Goal: Task Accomplishment & Management: Manage account settings

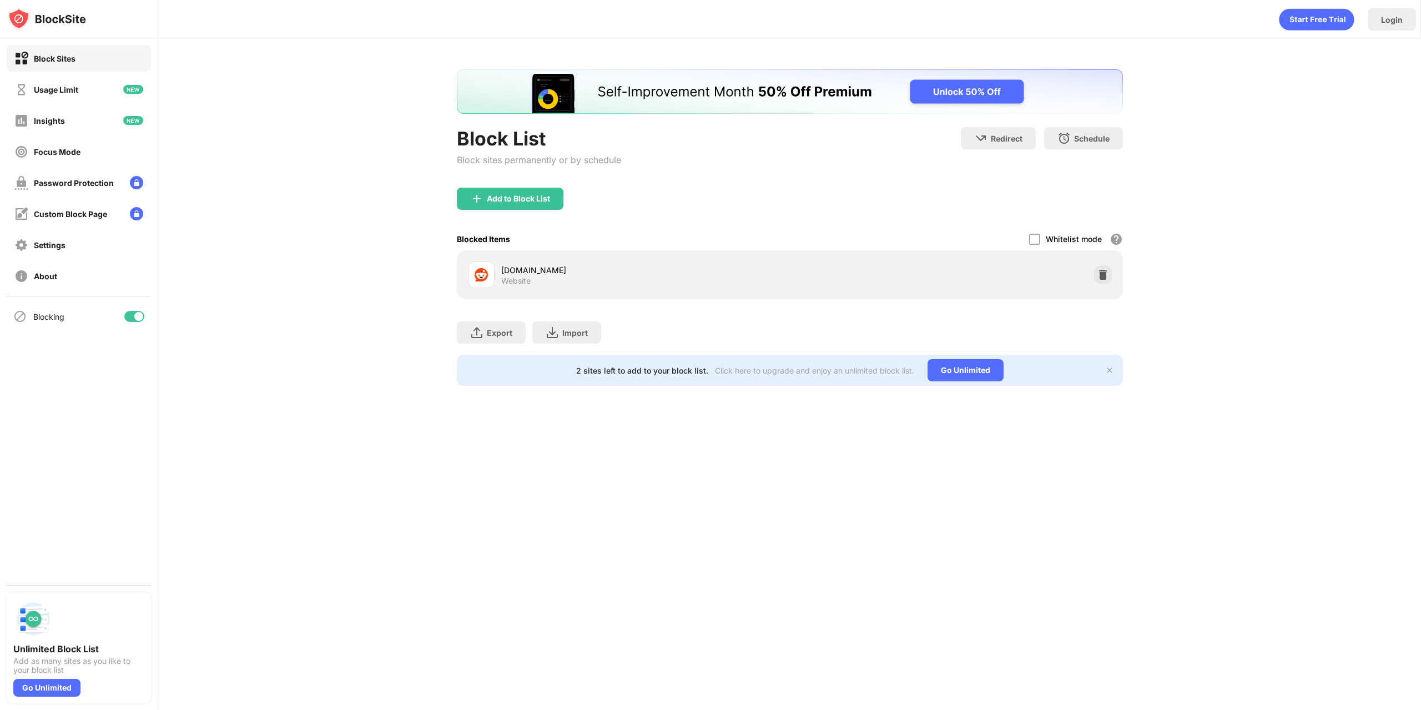
click at [513, 201] on div "Add to Block List" at bounding box center [518, 198] width 63 height 9
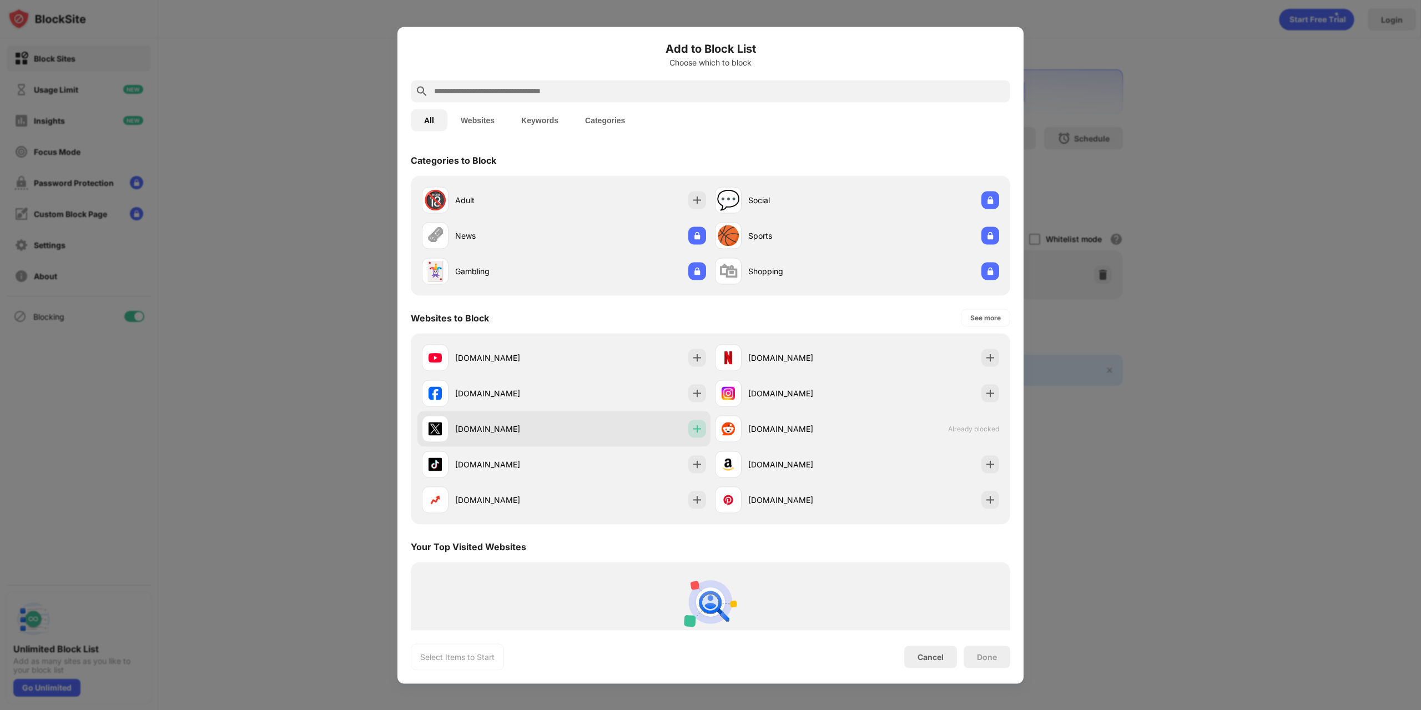
click at [695, 430] on img at bounding box center [697, 428] width 11 height 11
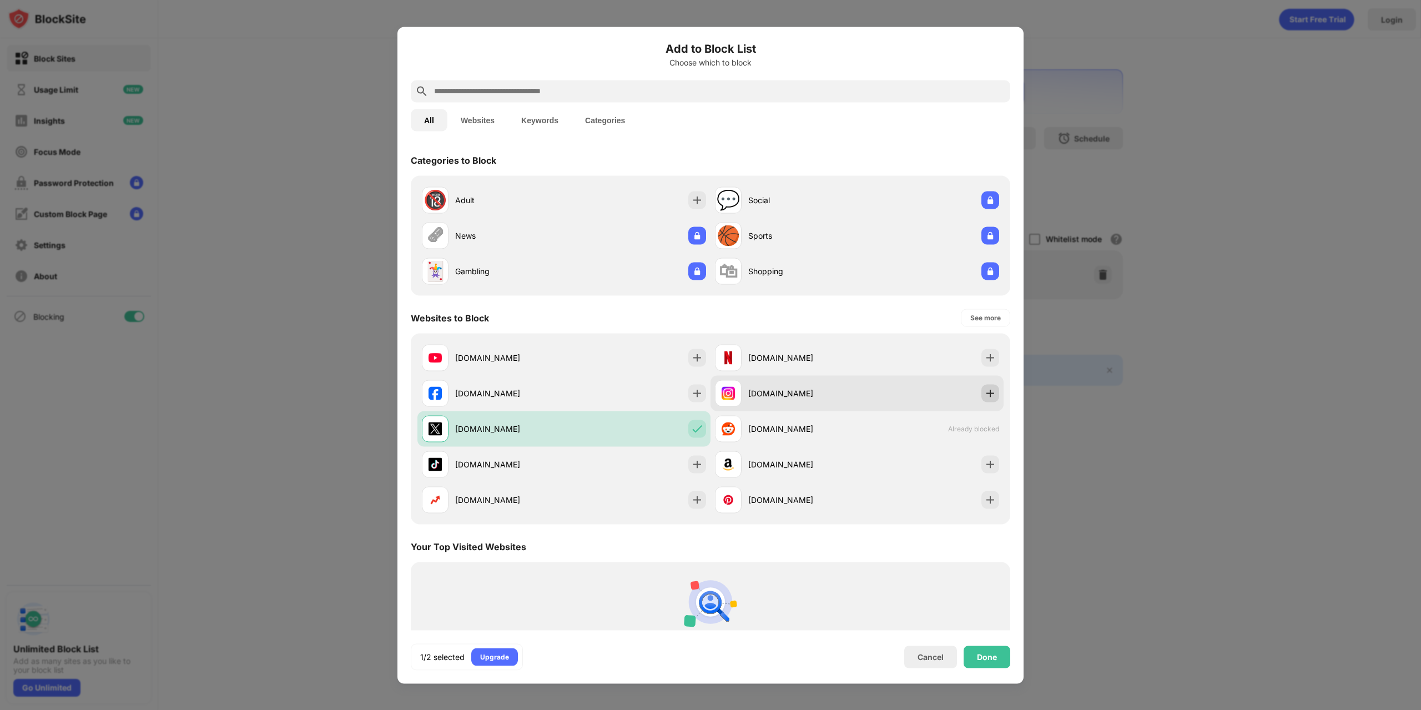
click at [985, 393] on img at bounding box center [990, 392] width 11 height 11
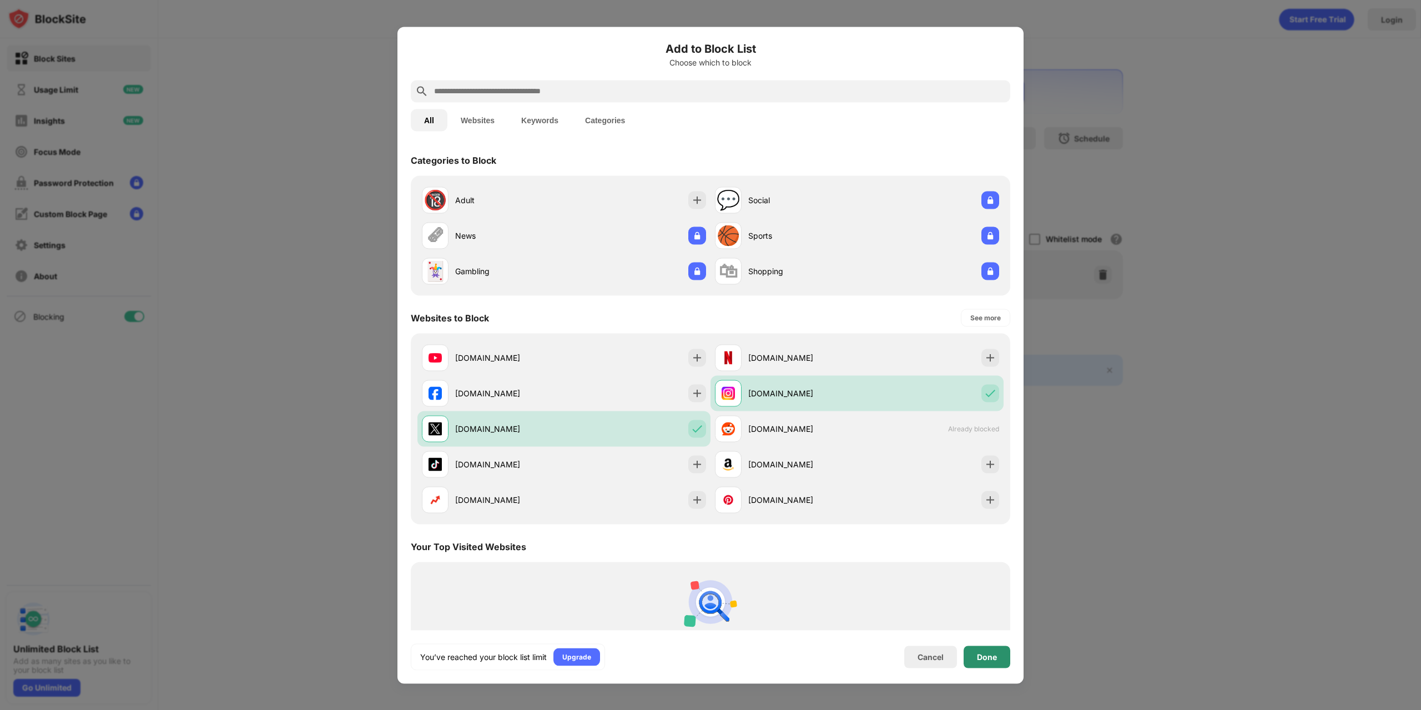
click at [986, 656] on div "Done" at bounding box center [987, 656] width 20 height 9
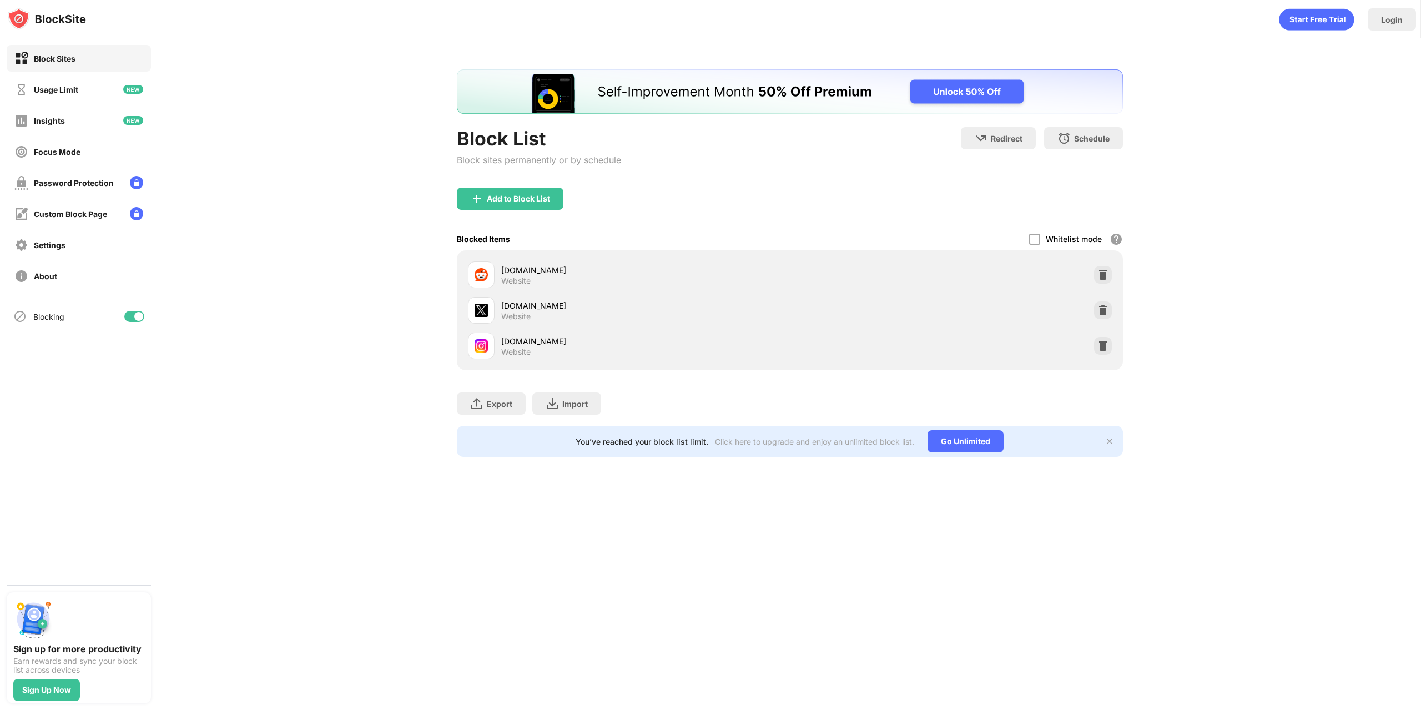
click at [1114, 281] on div "reddit.com Website" at bounding box center [789, 275] width 653 height 36
click at [1103, 273] on img at bounding box center [1102, 274] width 11 height 11
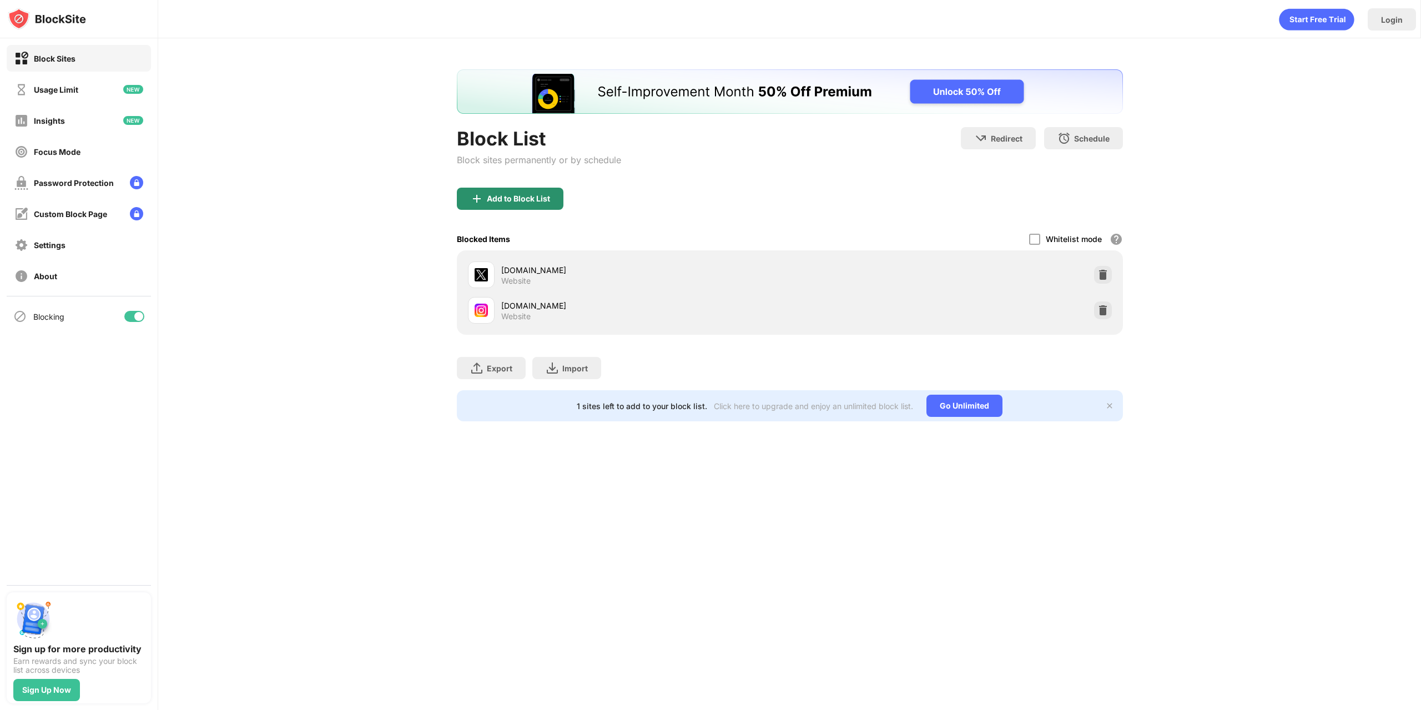
click at [503, 205] on div "Add to Block List" at bounding box center [510, 199] width 107 height 22
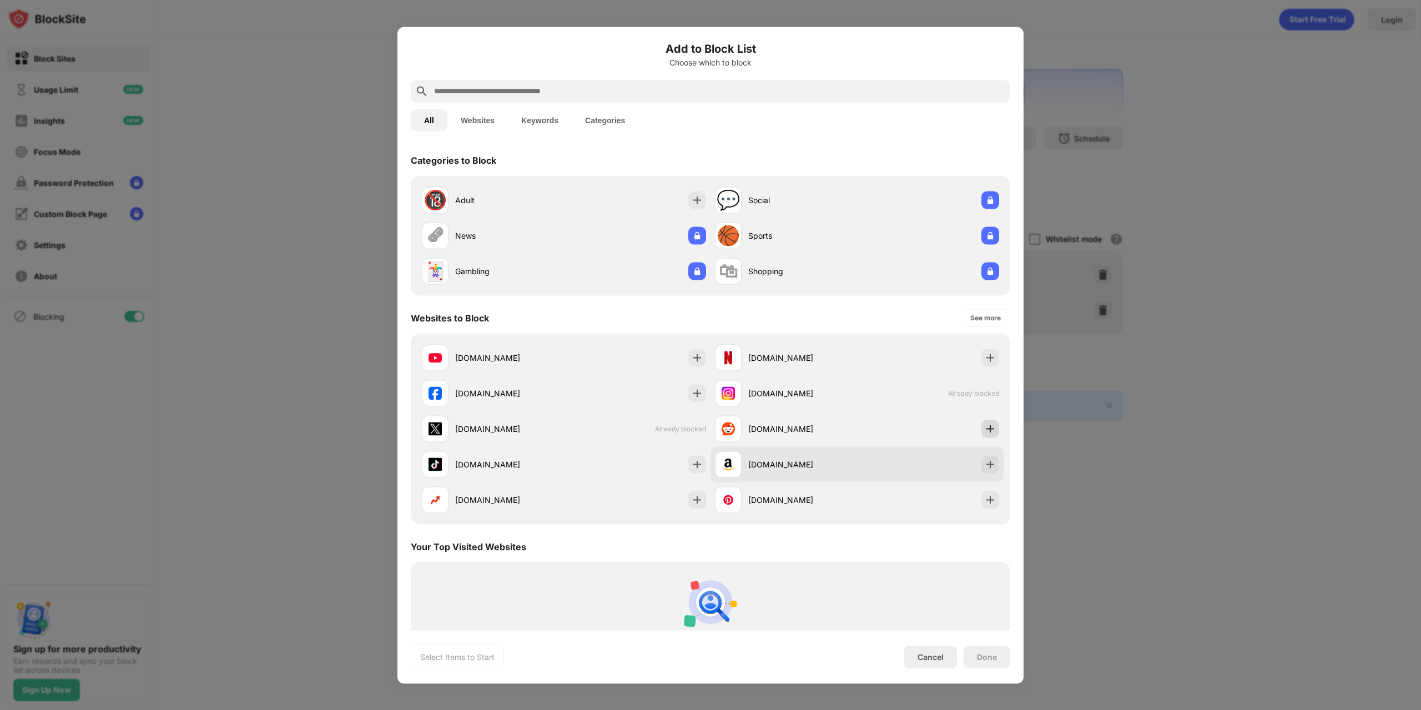
click at [985, 434] on div at bounding box center [990, 429] width 18 height 18
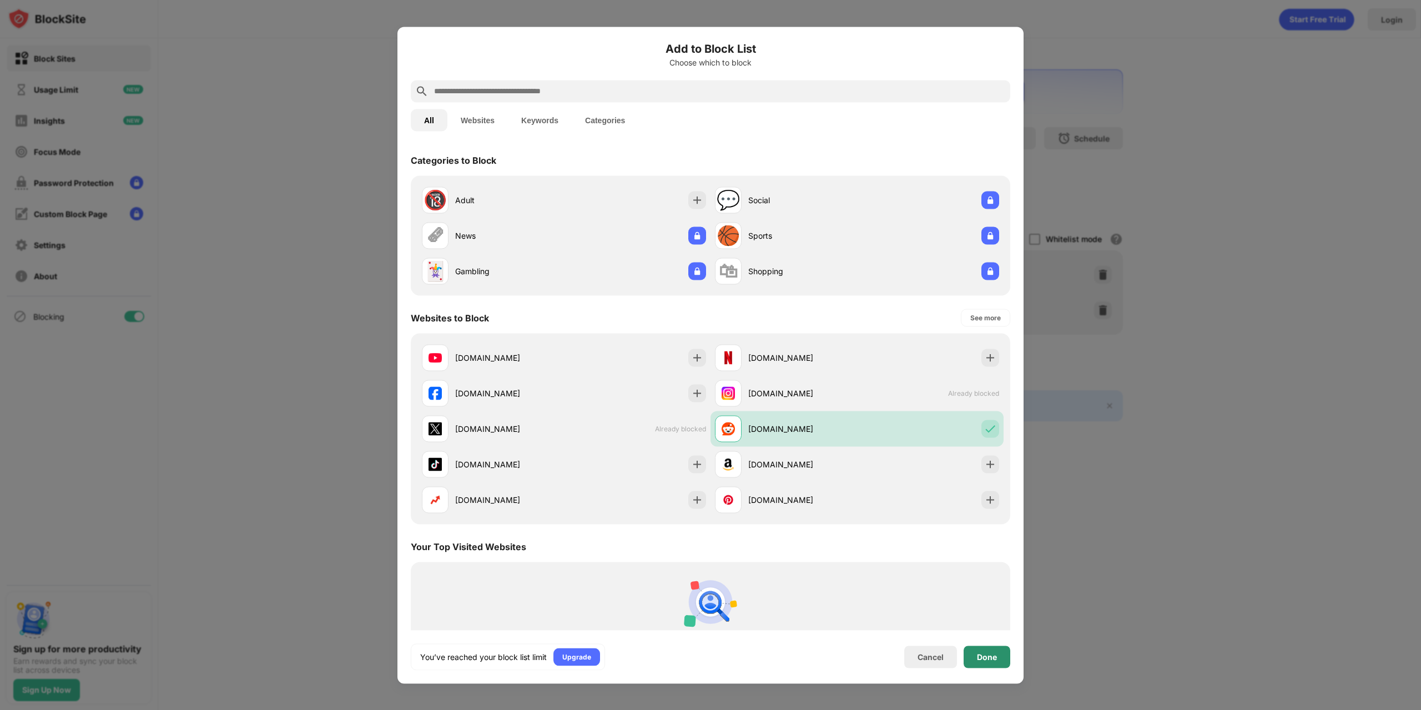
click at [996, 650] on div "Done" at bounding box center [986, 656] width 47 height 22
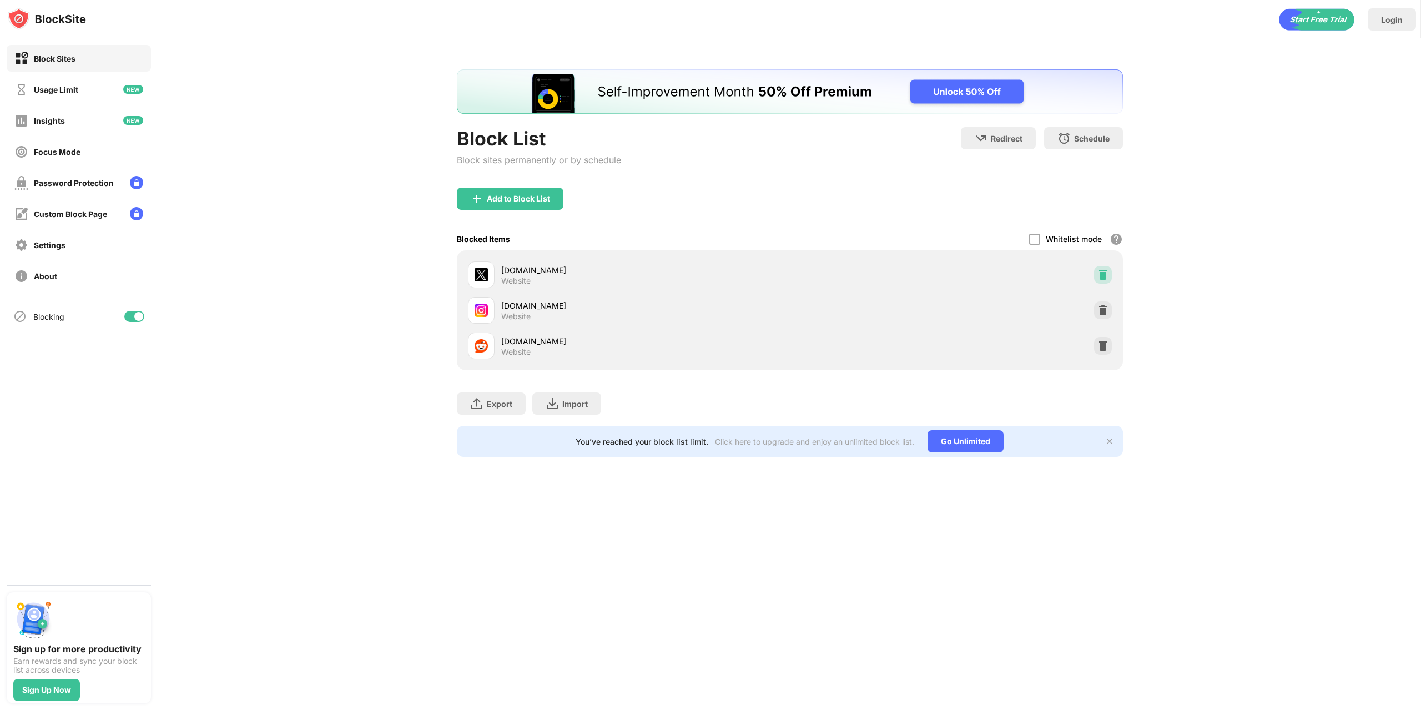
click at [1094, 271] on div at bounding box center [1103, 275] width 18 height 18
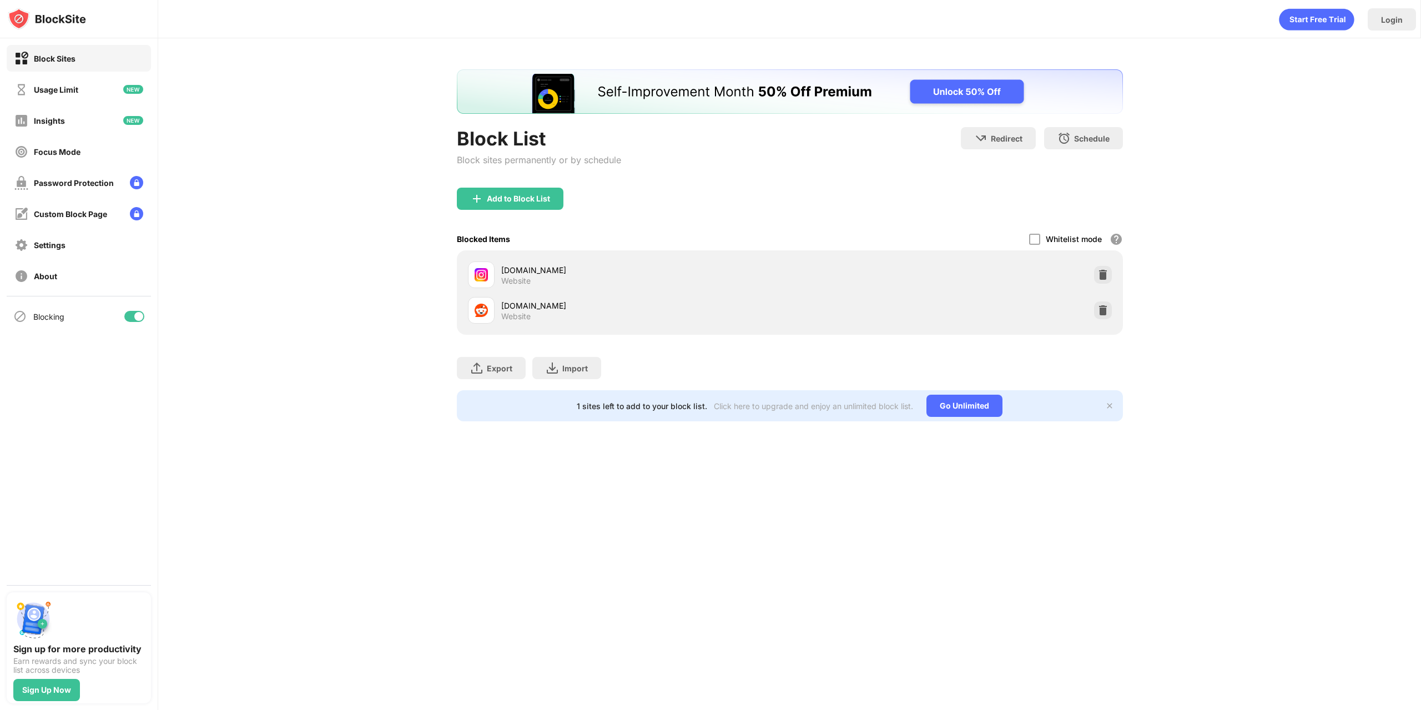
drag, startPoint x: 149, startPoint y: 32, endPoint x: 1194, endPoint y: 144, distance: 1051.6
click at [1221, 171] on div "Block List Block sites permanently or by schedule Redirect Choose a site to be …" at bounding box center [789, 245] width 1263 height 414
drag, startPoint x: 513, startPoint y: 203, endPoint x: 503, endPoint y: 203, distance: 10.5
click at [511, 203] on div "Add to Block List" at bounding box center [510, 199] width 107 height 22
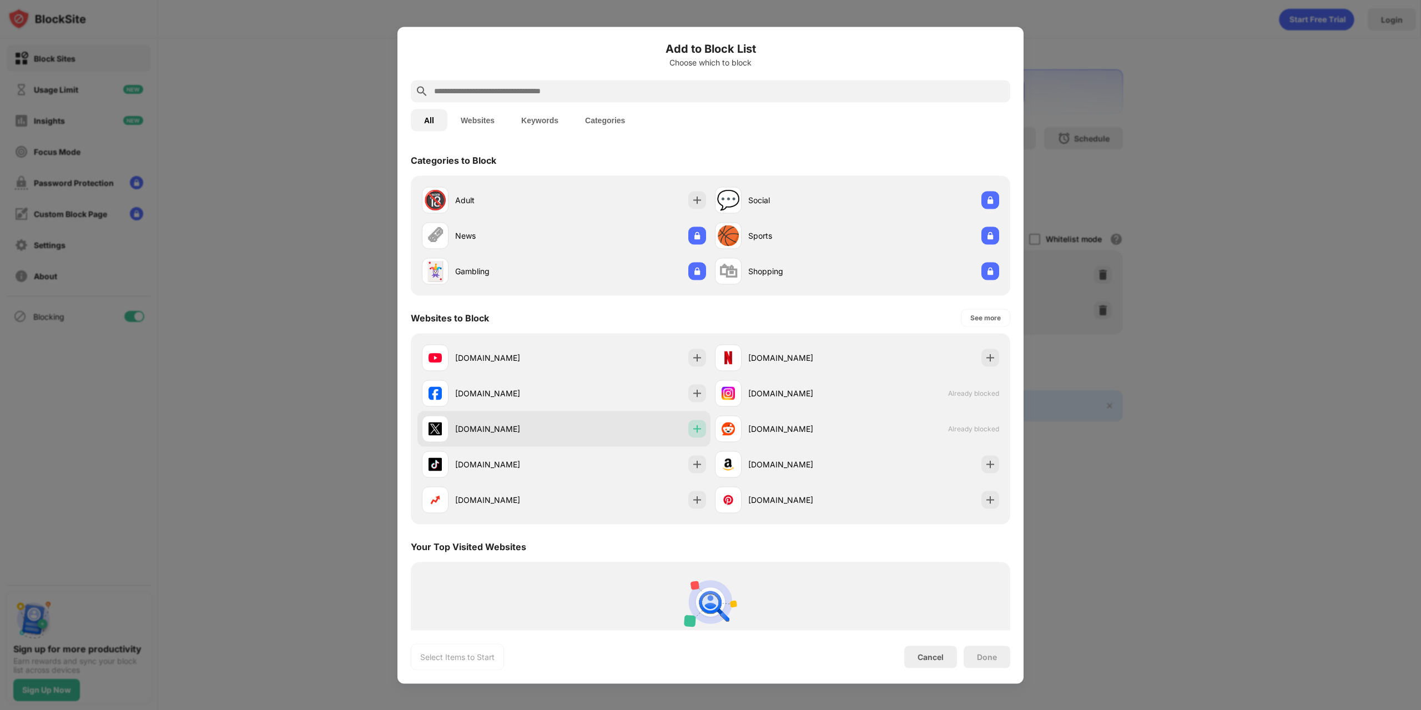
click at [698, 429] on img at bounding box center [697, 428] width 11 height 11
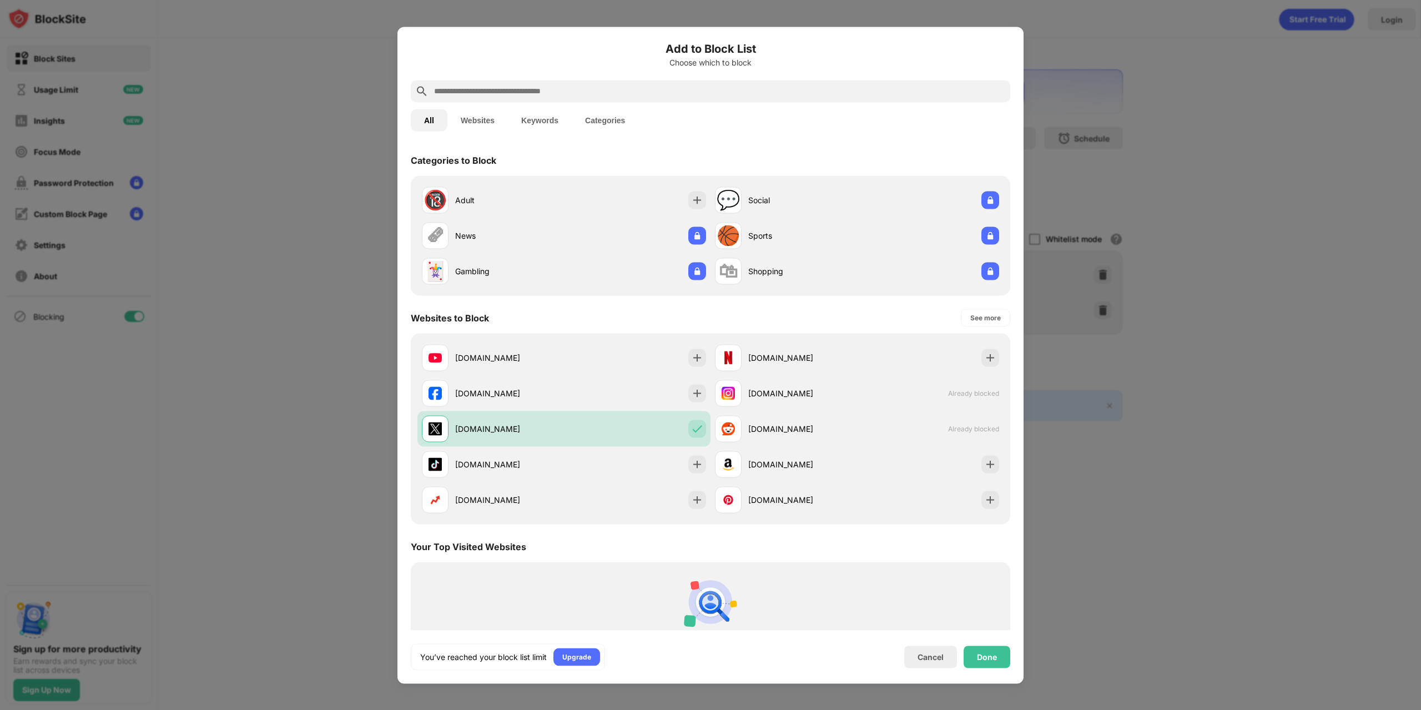
click at [990, 654] on div "Done" at bounding box center [987, 656] width 20 height 9
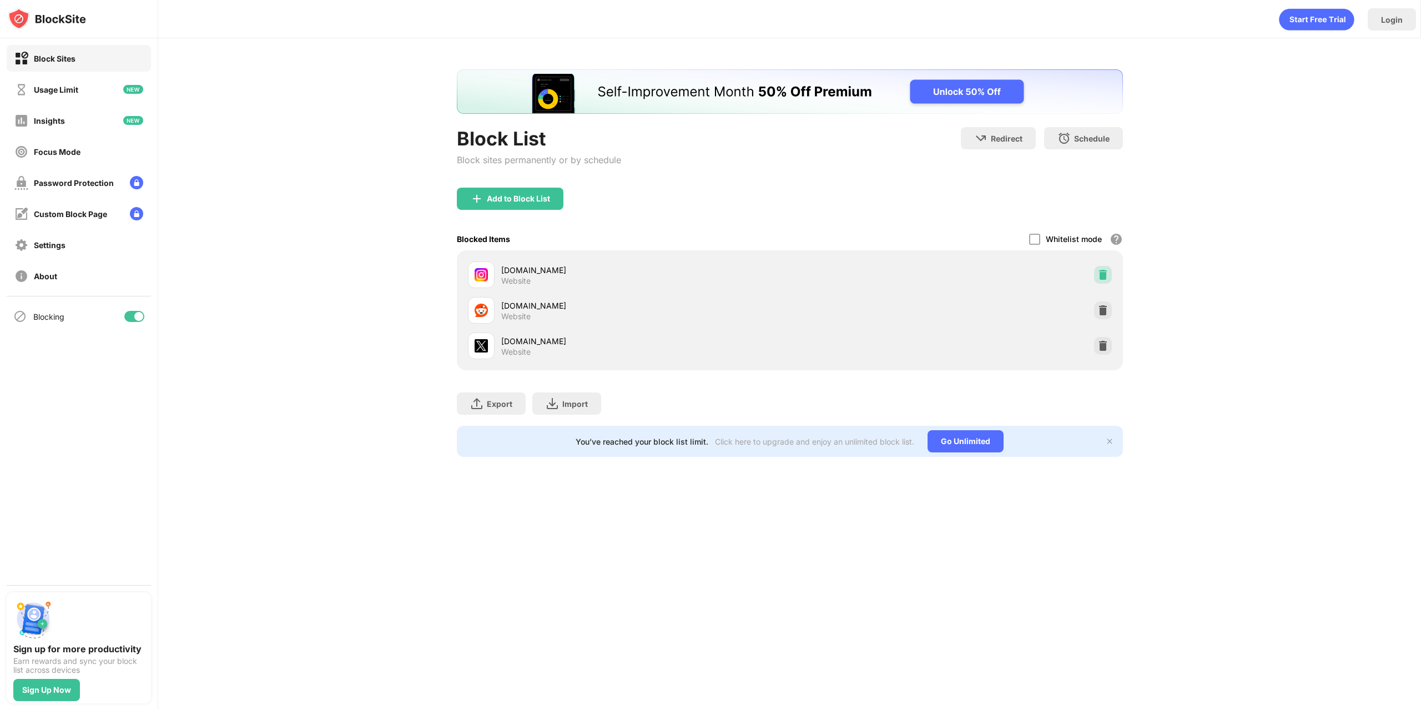
click at [1104, 271] on img at bounding box center [1102, 274] width 11 height 11
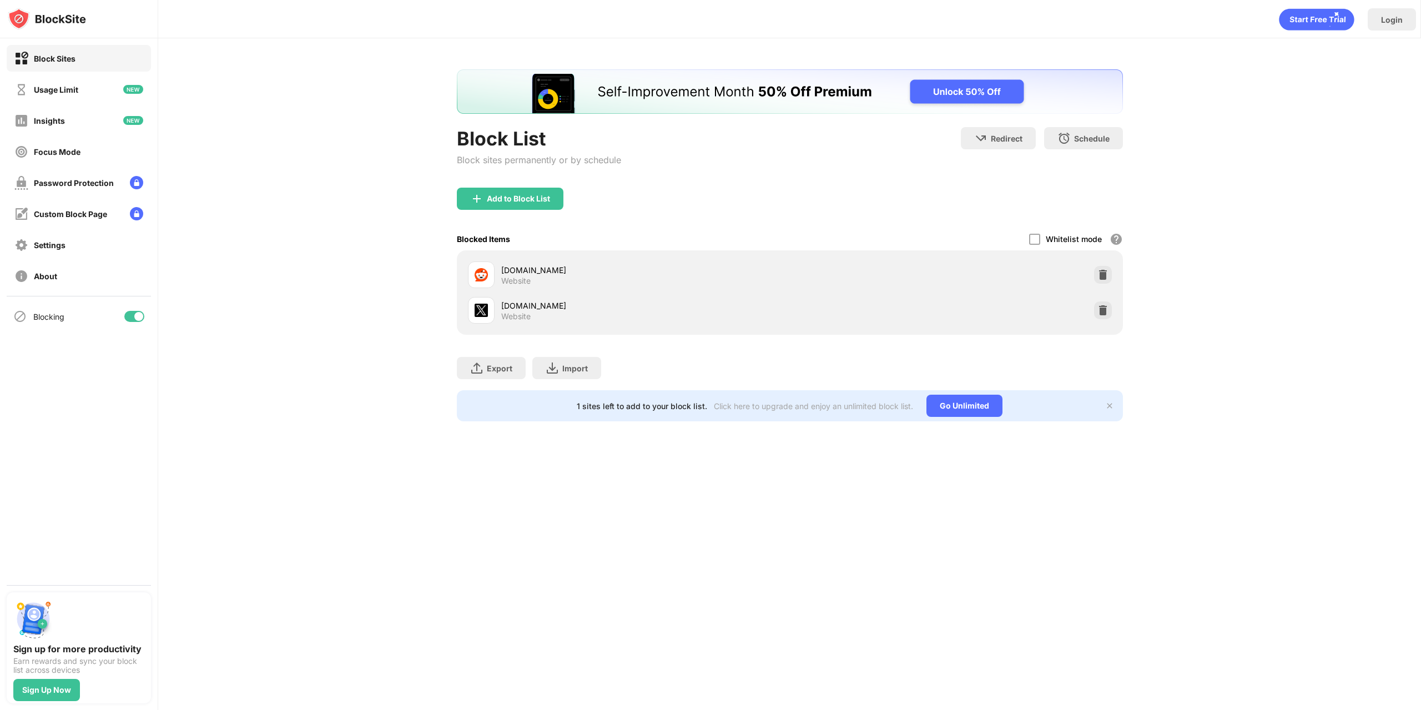
click at [1087, 309] on div "x.com Website" at bounding box center [789, 310] width 653 height 36
click at [1099, 317] on div at bounding box center [1103, 310] width 18 height 18
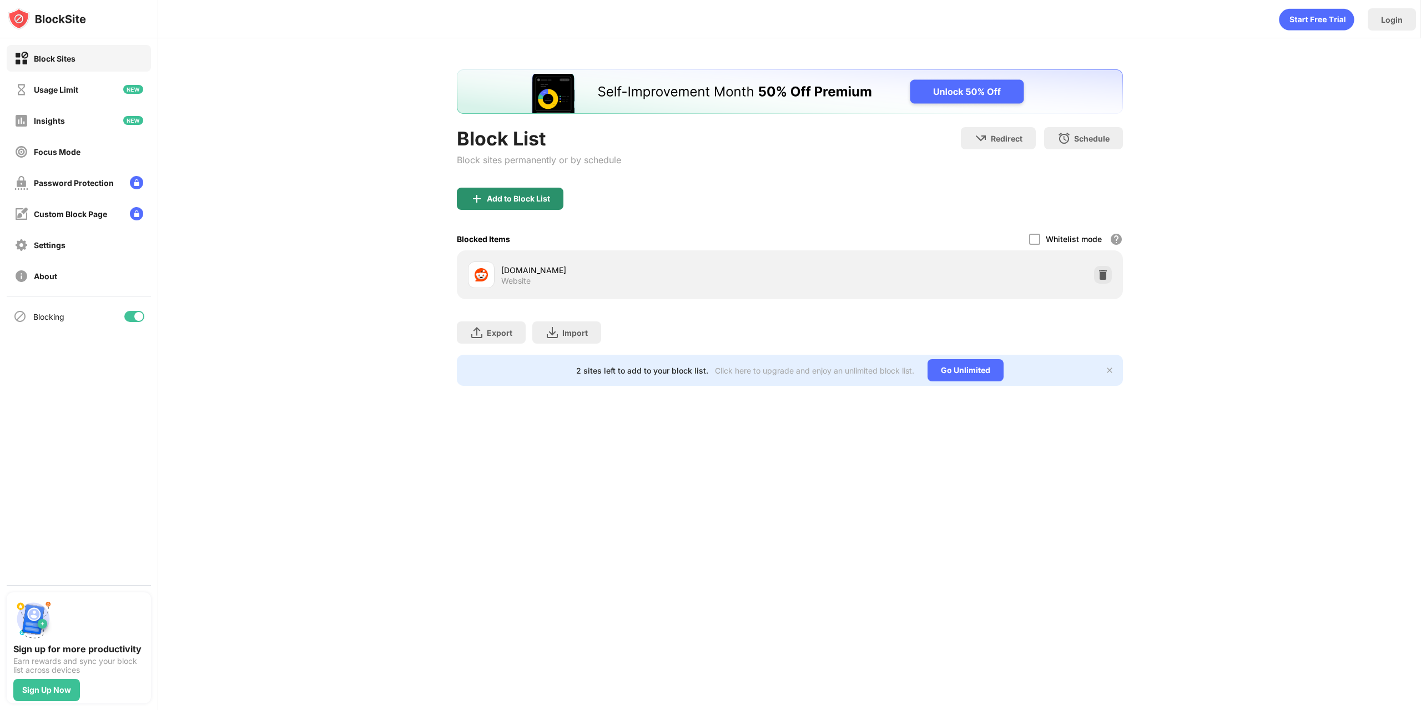
click at [540, 200] on div "Add to Block List" at bounding box center [518, 198] width 63 height 9
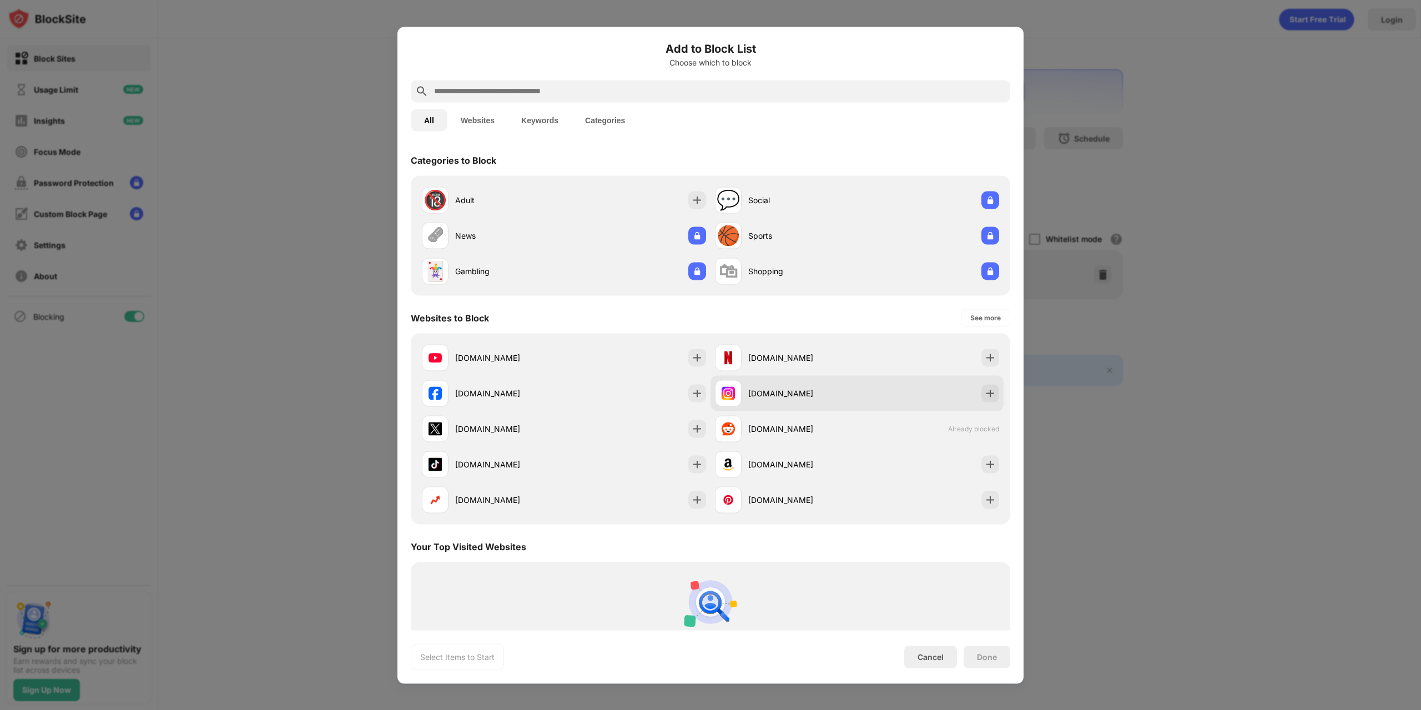
click at [985, 393] on img at bounding box center [990, 392] width 11 height 11
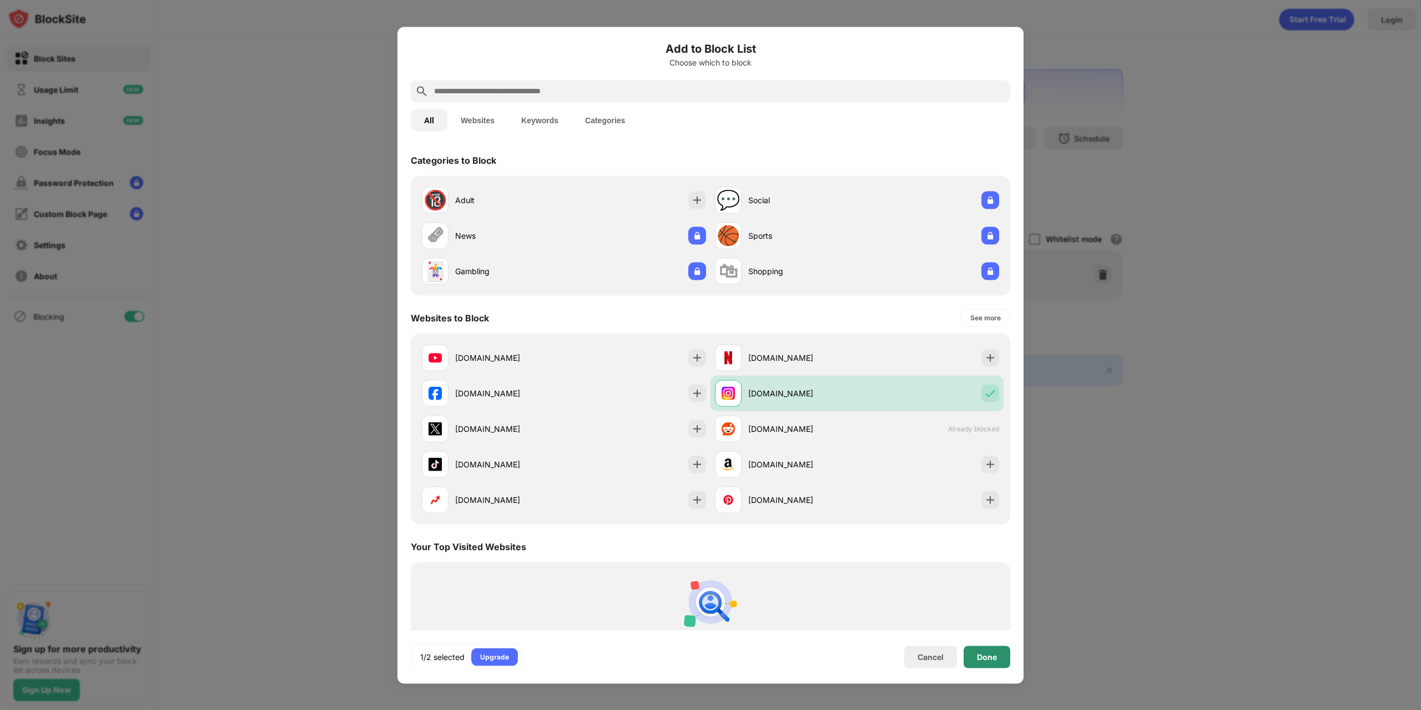
click at [997, 664] on div "Done" at bounding box center [986, 656] width 47 height 22
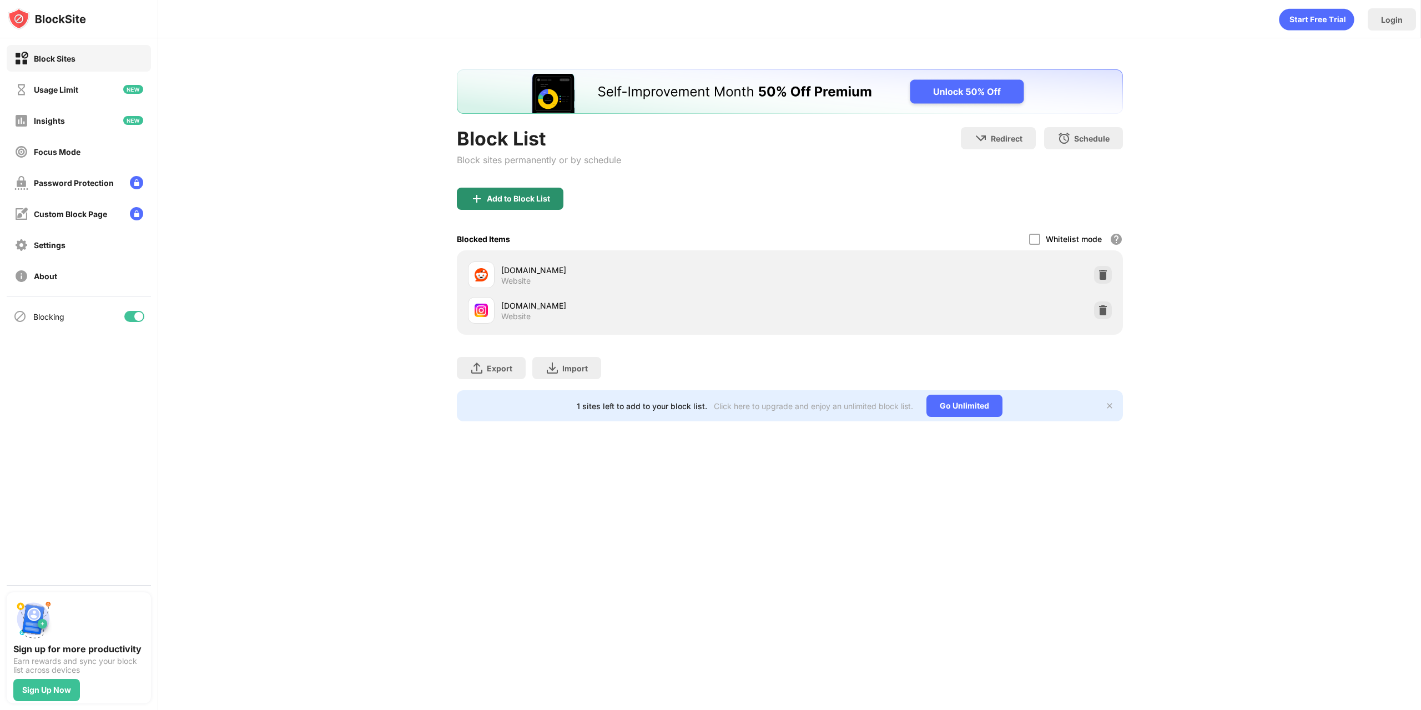
click at [537, 193] on div "Add to Block List" at bounding box center [510, 199] width 107 height 22
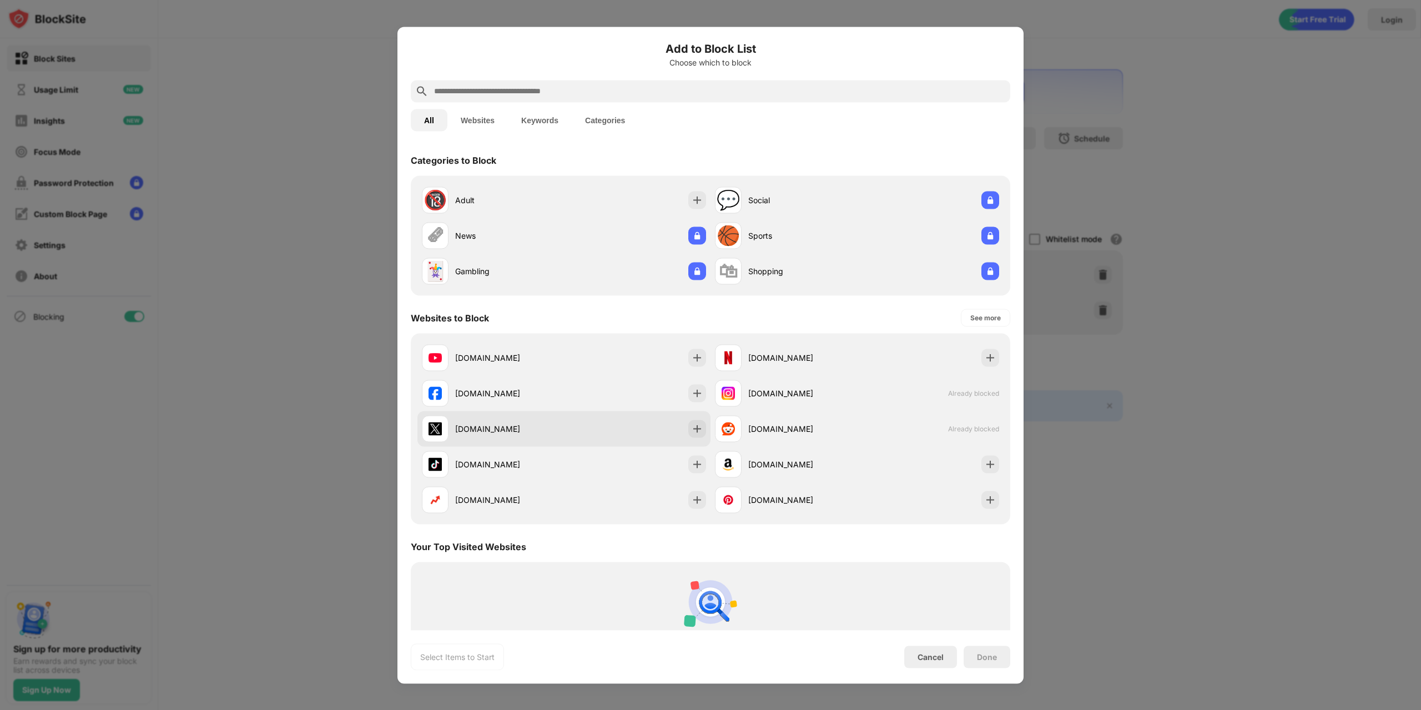
click at [686, 437] on div "[DOMAIN_NAME]" at bounding box center [563, 429] width 293 height 36
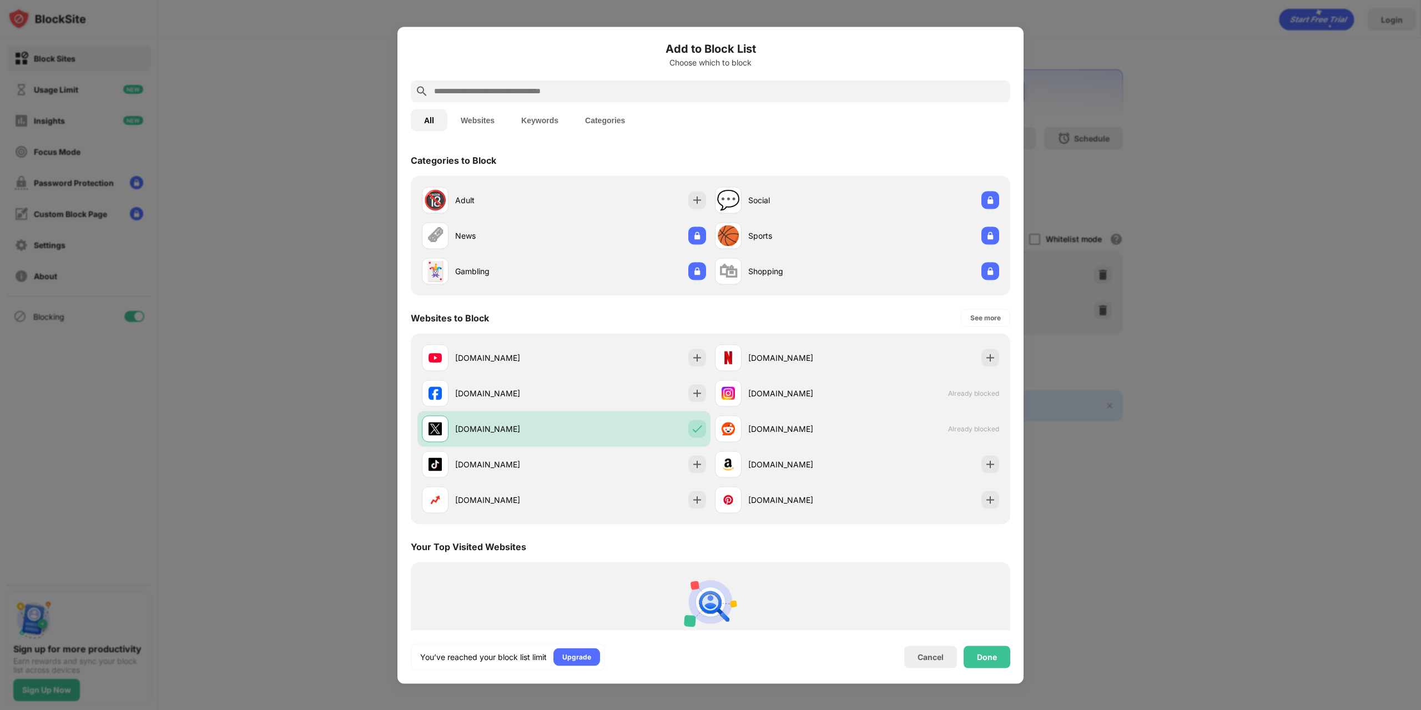
click at [1003, 653] on div "Done" at bounding box center [986, 656] width 47 height 22
